Goal: Transaction & Acquisition: Subscribe to service/newsletter

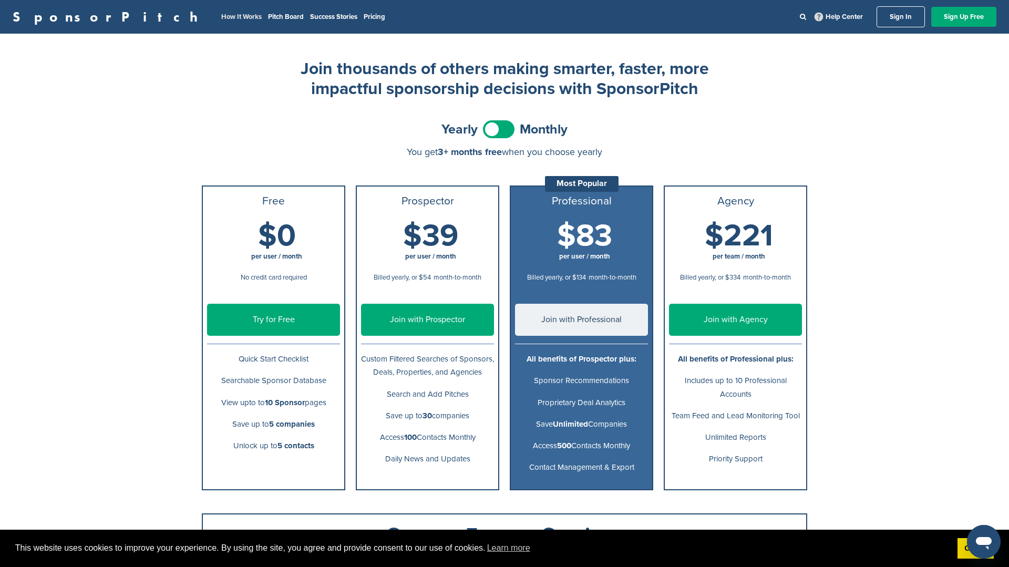
click at [221, 17] on link "How It Works" at bounding box center [241, 17] width 40 height 8
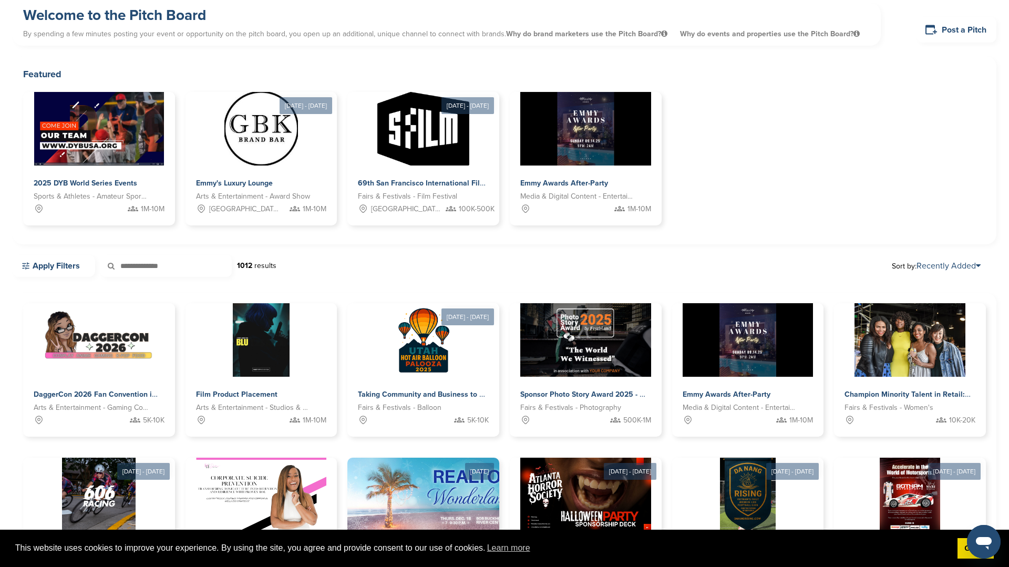
scroll to position [44, 0]
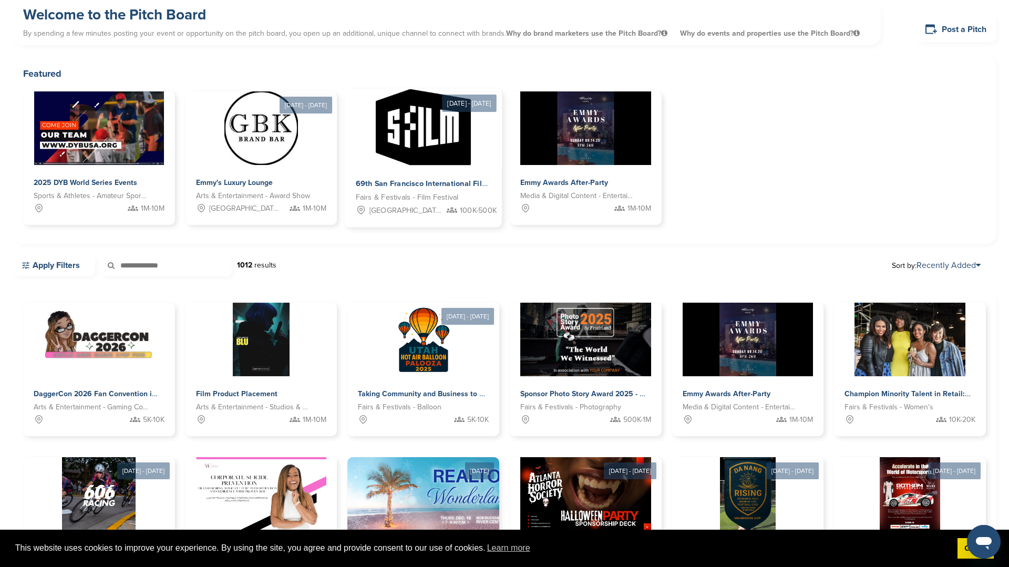
click at [405, 183] on span "69th San Francisco International Film Festival" at bounding box center [437, 183] width 162 height 9
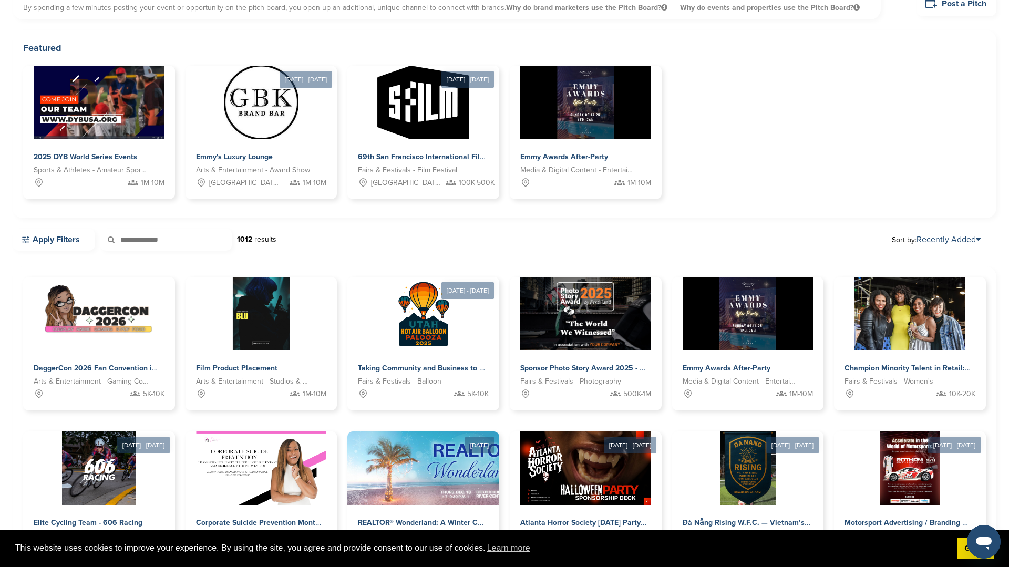
scroll to position [0, 0]
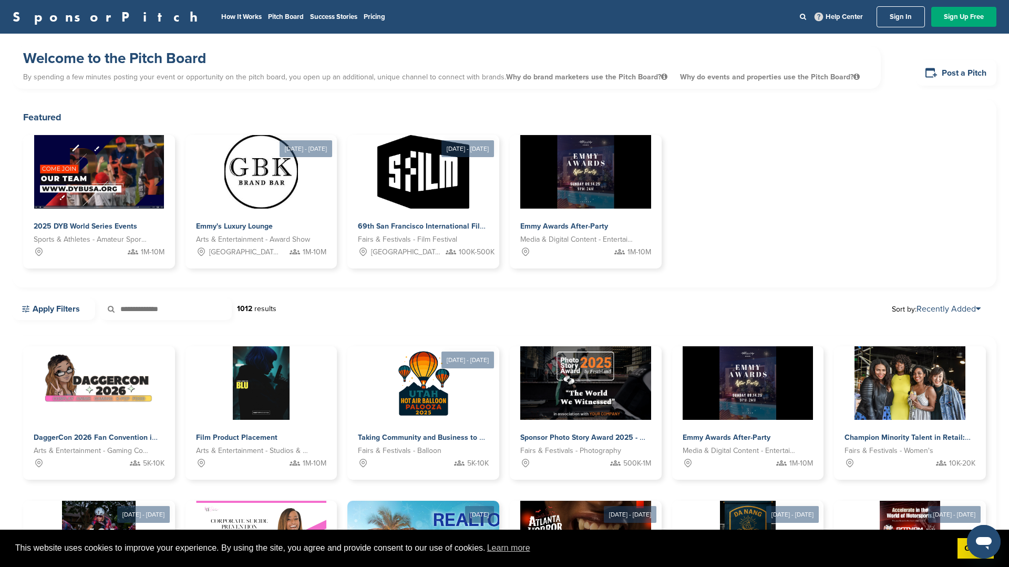
click at [57, 16] on link "SponsorPitch" at bounding box center [109, 17] width 192 height 14
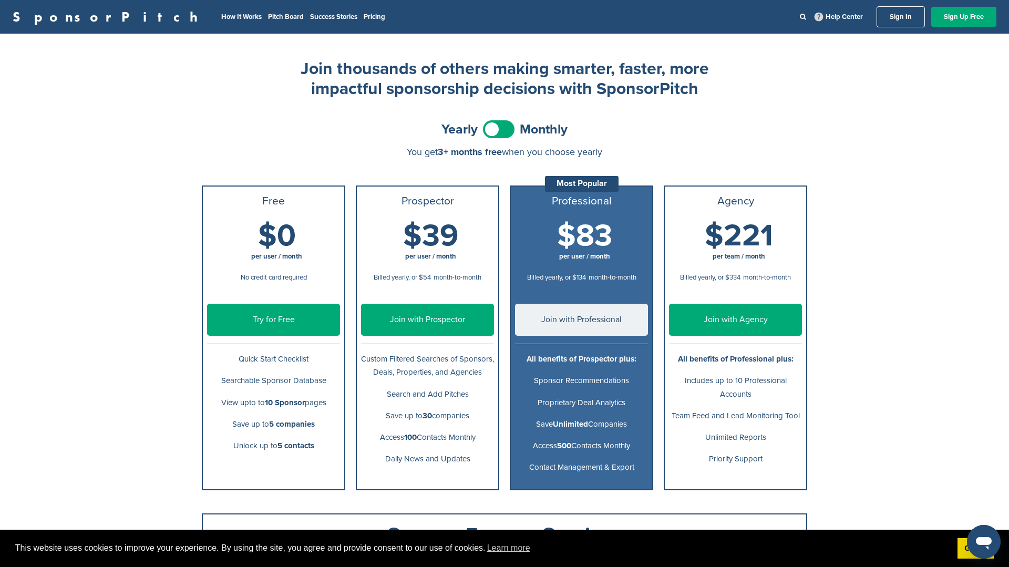
click at [77, 19] on link "SponsorPitch" at bounding box center [109, 17] width 192 height 14
click at [501, 131] on span at bounding box center [499, 129] width 32 height 18
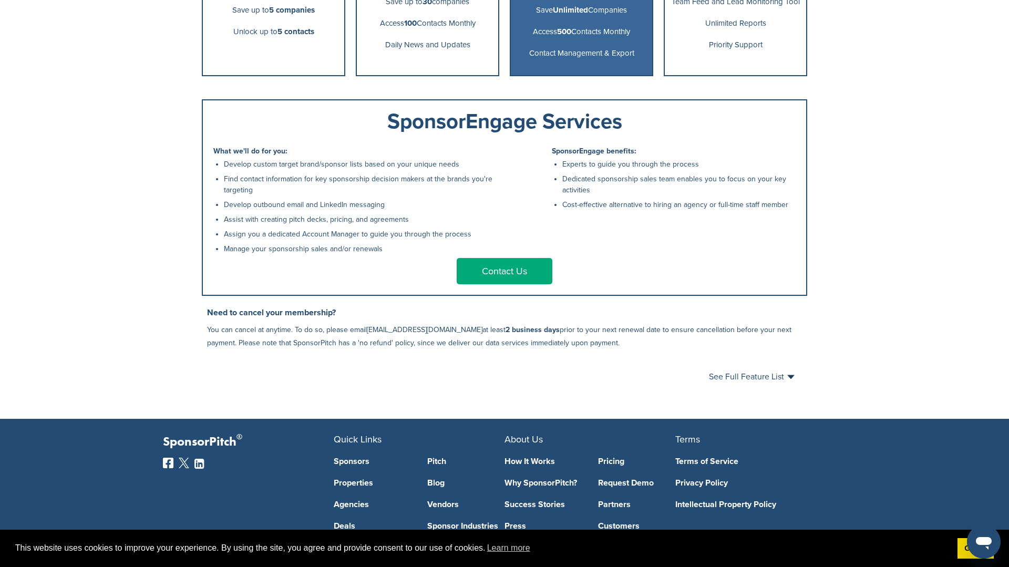
scroll to position [416, 0]
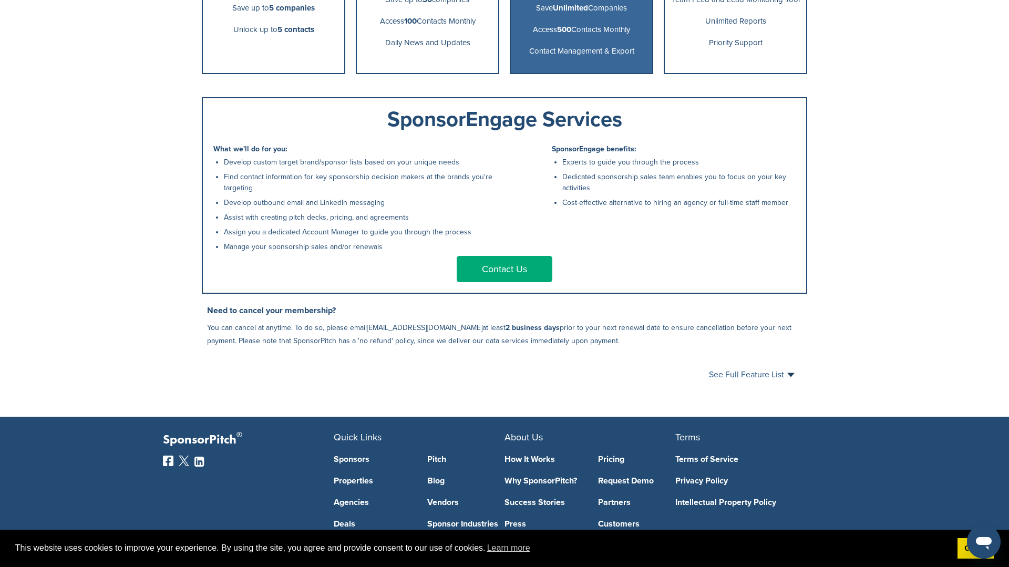
click at [765, 377] on span "See Full Feature List" at bounding box center [752, 375] width 86 height 8
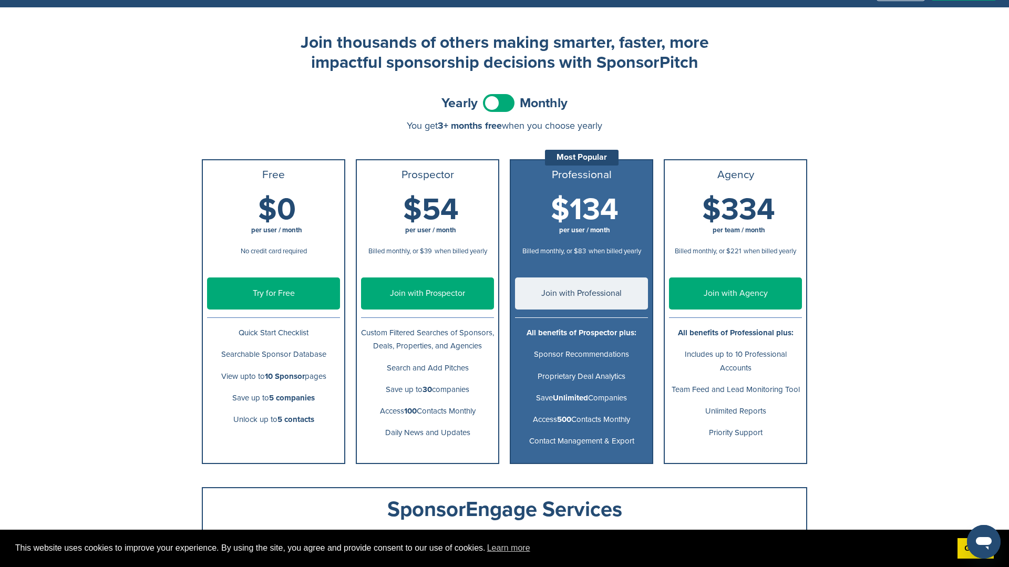
scroll to position [0, 0]
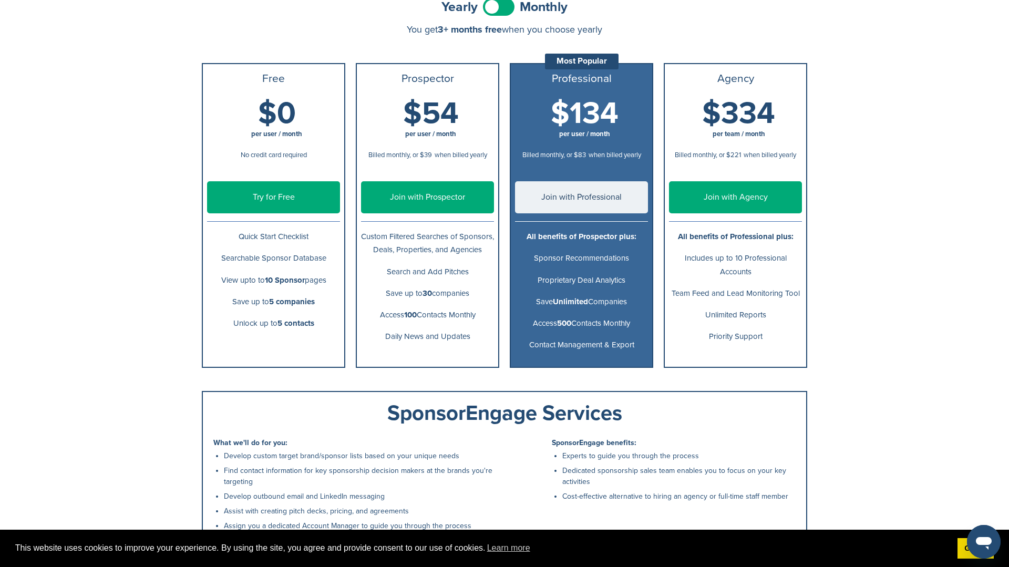
scroll to position [86, 0]
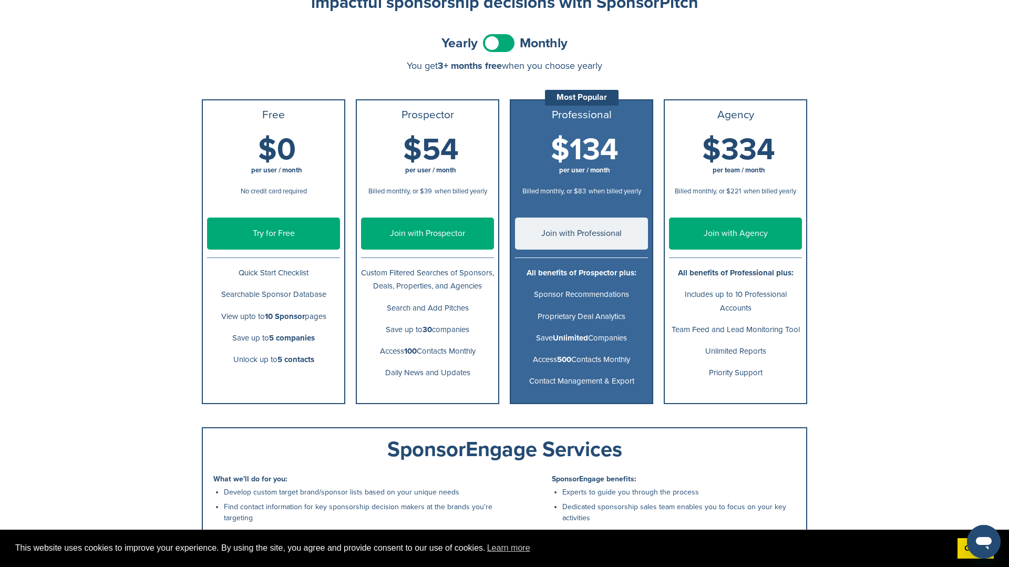
click at [556, 238] on link "Join with Professional" at bounding box center [581, 234] width 133 height 32
